Goal: Task Accomplishment & Management: Manage account settings

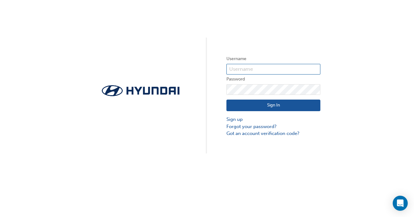
type input "12896"
click at [273, 106] on button "Sign In" at bounding box center [274, 106] width 94 height 12
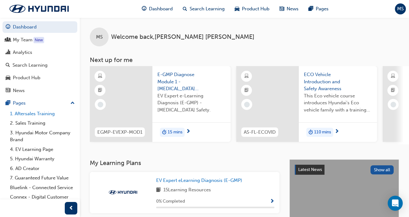
click at [41, 115] on link "1. Aftersales Training" at bounding box center [43, 114] width 70 height 10
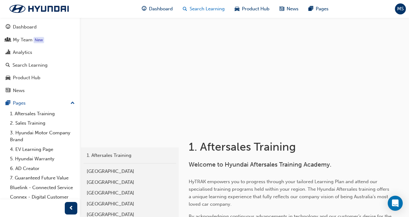
click at [192, 10] on span "Search Learning" at bounding box center [207, 8] width 35 height 7
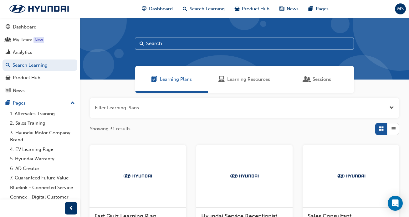
click at [183, 42] on input "text" at bounding box center [244, 44] width 219 height 12
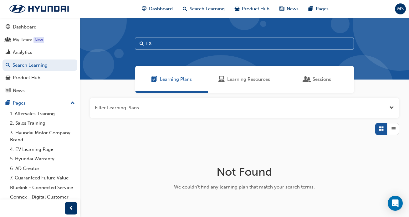
type input "L"
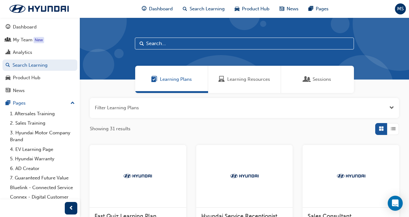
click at [310, 79] on span "Sessions" at bounding box center [307, 79] width 6 height 7
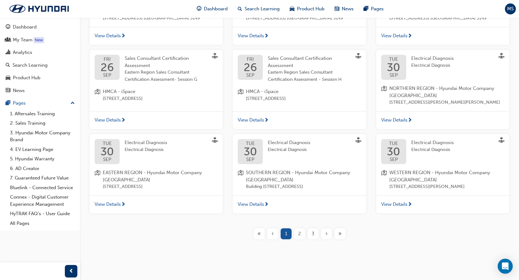
scroll to position [183, 0]
click at [300, 217] on span "2" at bounding box center [299, 233] width 3 height 7
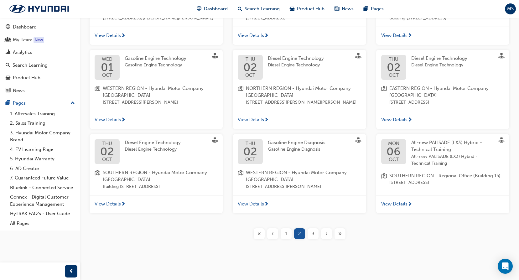
scroll to position [194, 0]
click at [312, 217] on span "3" at bounding box center [313, 233] width 3 height 7
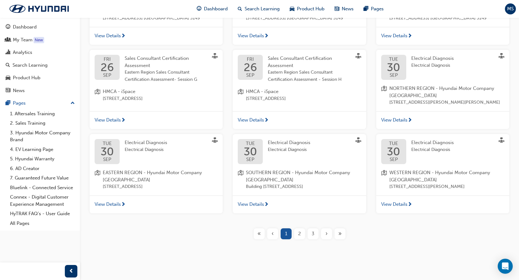
click at [313, 217] on span "3" at bounding box center [313, 233] width 3 height 7
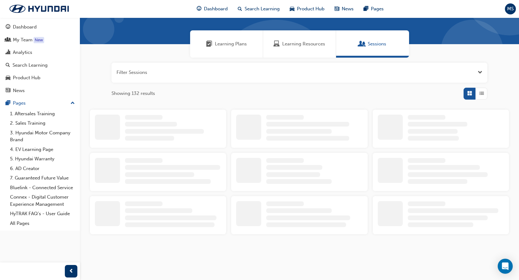
scroll to position [168, 0]
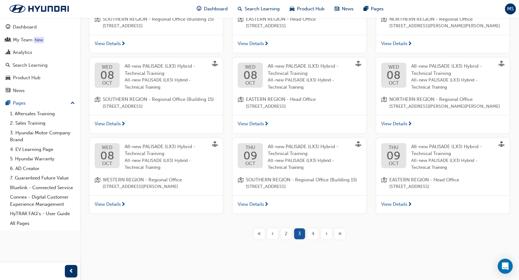
click at [260, 124] on span "View Details" at bounding box center [251, 123] width 26 height 7
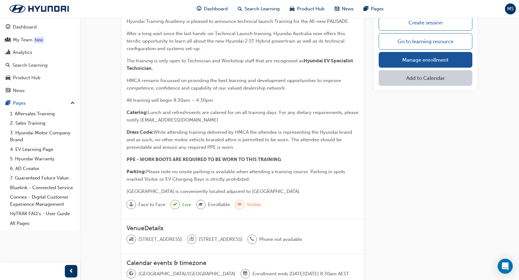
scroll to position [68, 0]
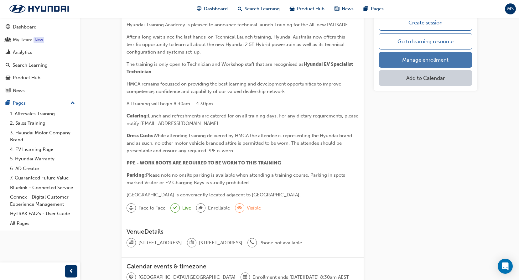
click at [391, 55] on link "Manage enrollment" at bounding box center [426, 60] width 94 height 16
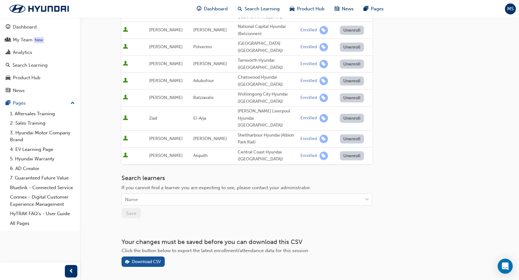
scroll to position [177, 0]
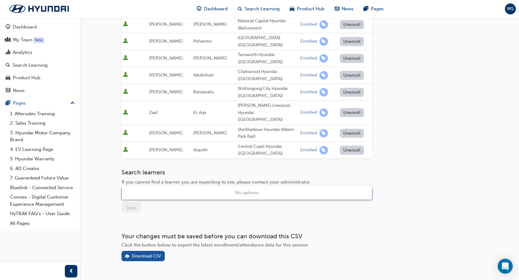
click at [153, 189] on div "Name" at bounding box center [242, 194] width 241 height 11
type input "[PERSON_NAME]"
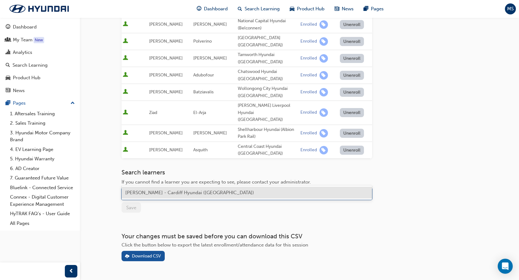
click at [157, 195] on span "[PERSON_NAME] - Cardiff Hyundai ([GEOGRAPHIC_DATA])" at bounding box center [189, 193] width 129 height 6
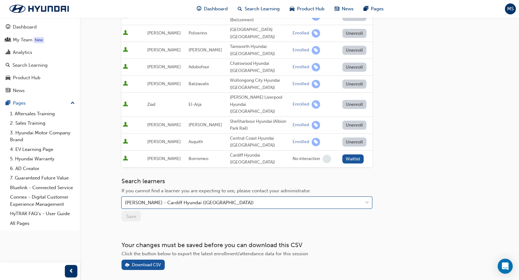
scroll to position [189, 0]
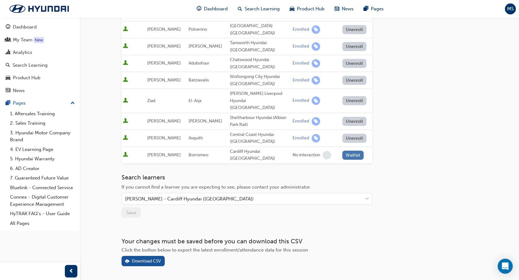
click at [352, 151] on button "Waitlist" at bounding box center [353, 155] width 22 height 9
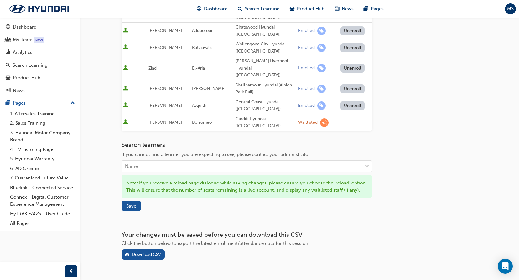
scroll to position [222, 0]
click at [134, 203] on span "Save" at bounding box center [131, 206] width 10 height 6
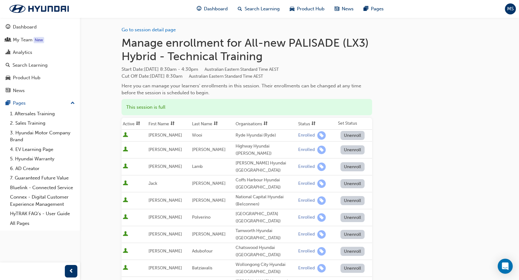
scroll to position [0, 0]
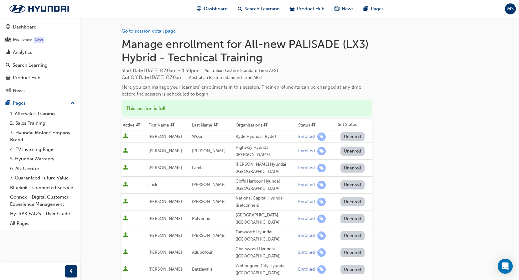
click at [157, 32] on link "Go to session detail page" at bounding box center [149, 31] width 54 height 6
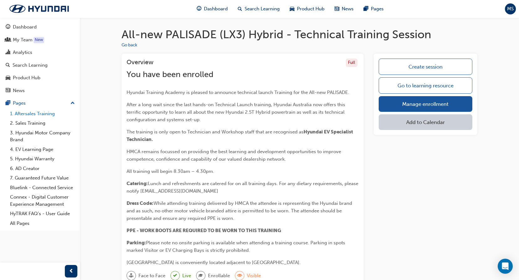
click at [34, 113] on link "1. Aftersales Training" at bounding box center [43, 114] width 70 height 10
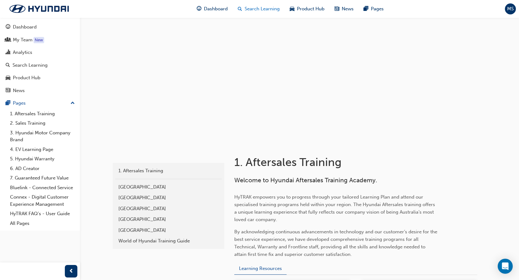
click at [266, 8] on span "Search Learning" at bounding box center [262, 8] width 35 height 7
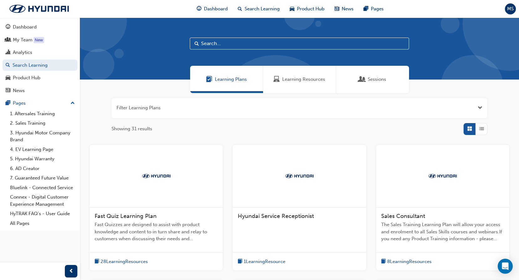
click at [375, 78] on span "Sessions" at bounding box center [377, 79] width 18 height 7
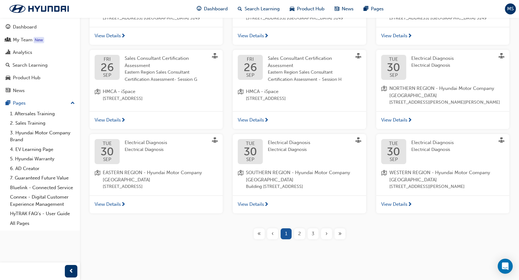
scroll to position [183, 0]
click at [314, 217] on span "3" at bounding box center [313, 233] width 3 height 7
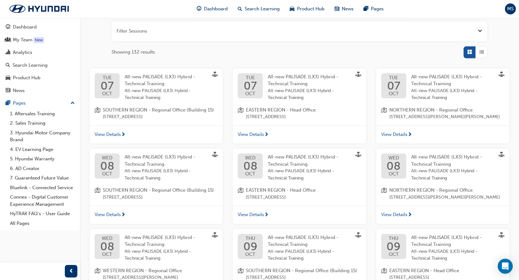
scroll to position [74, 0]
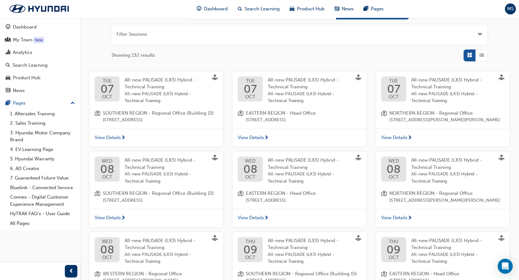
click at [288, 91] on span "All-new PALISADE (LX3) Hybrid - Technical Training" at bounding box center [309, 98] width 83 height 14
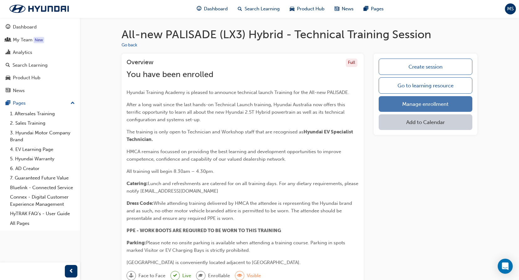
click at [401, 106] on link "Manage enrollment" at bounding box center [426, 104] width 94 height 16
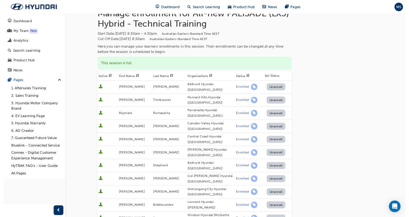
scroll to position [16, 0]
